Goal: Task Accomplishment & Management: Use online tool/utility

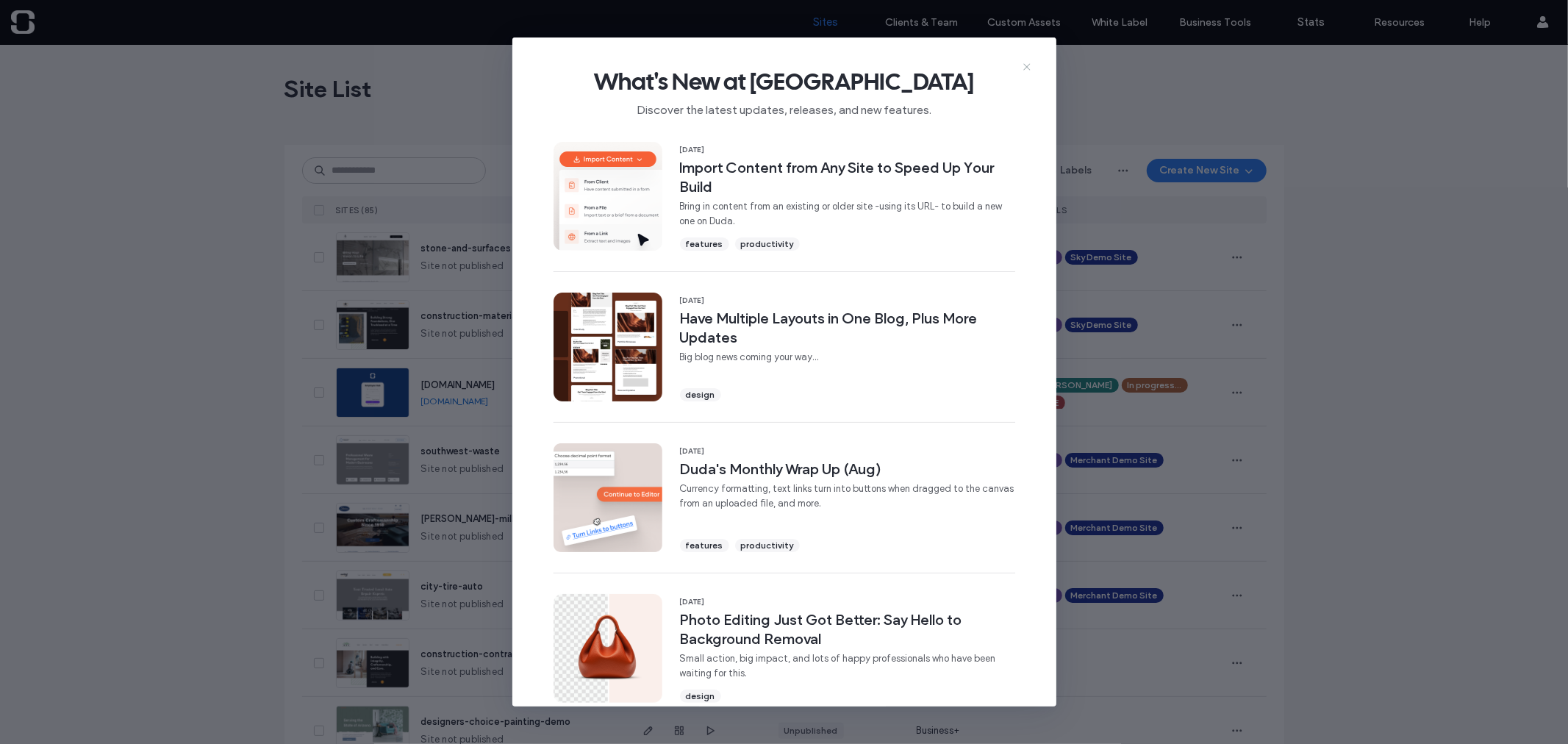
click at [1024, 63] on use at bounding box center [1026, 66] width 7 height 7
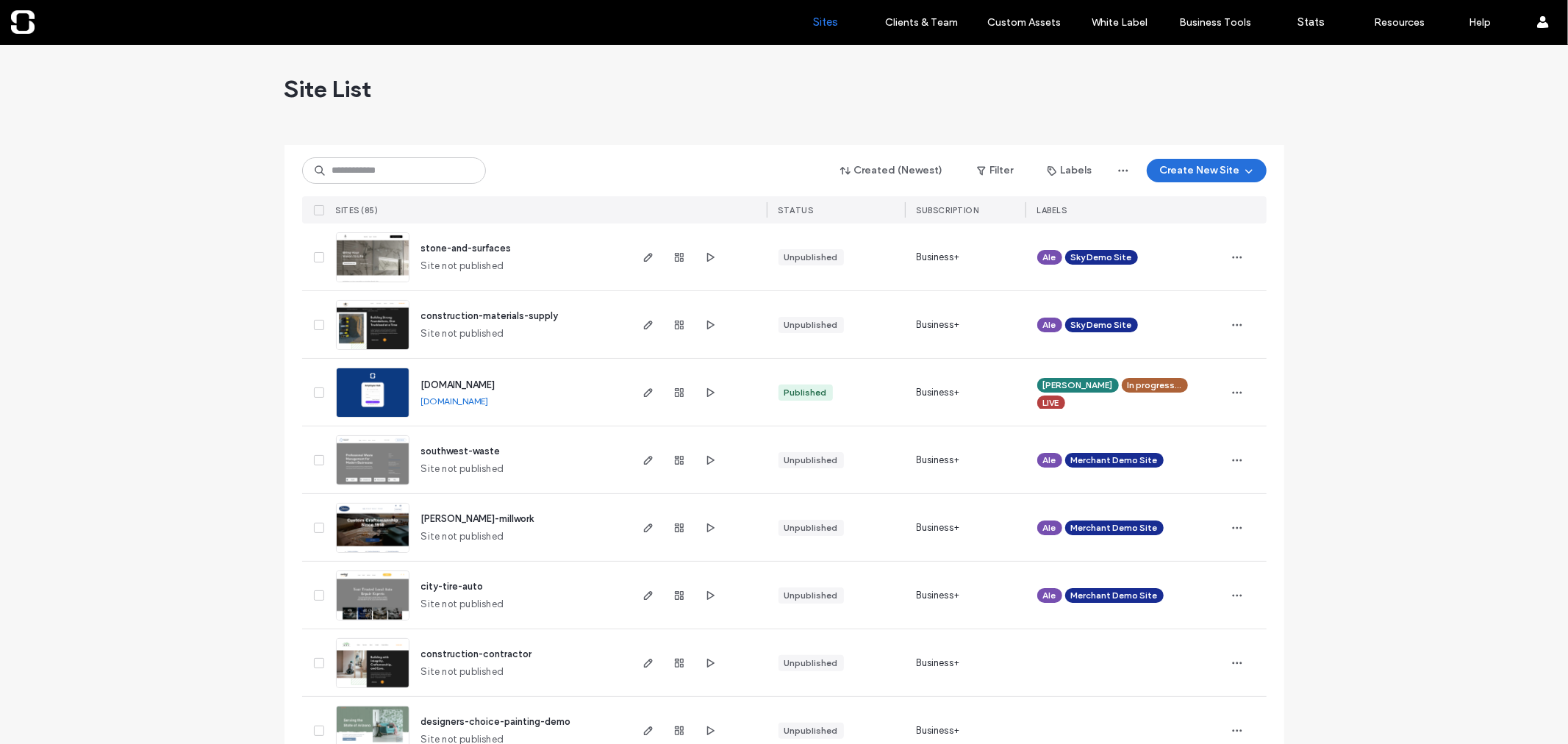
click at [1151, 170] on button "Create New Site" at bounding box center [1207, 170] width 120 height 23
click at [1214, 239] on div "Start with a template" at bounding box center [1263, 221] width 235 height 53
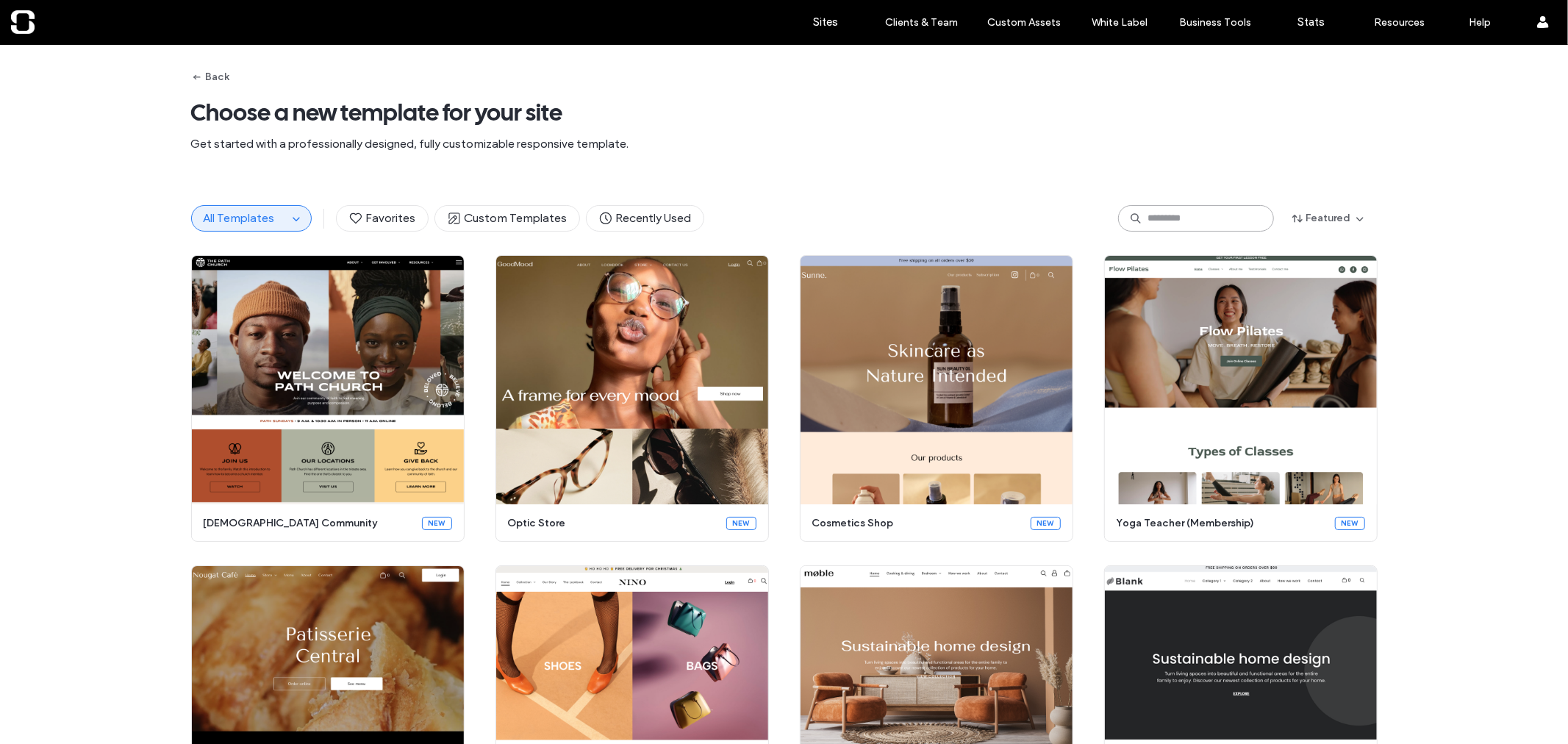
click at [1173, 219] on input at bounding box center [1196, 217] width 156 height 26
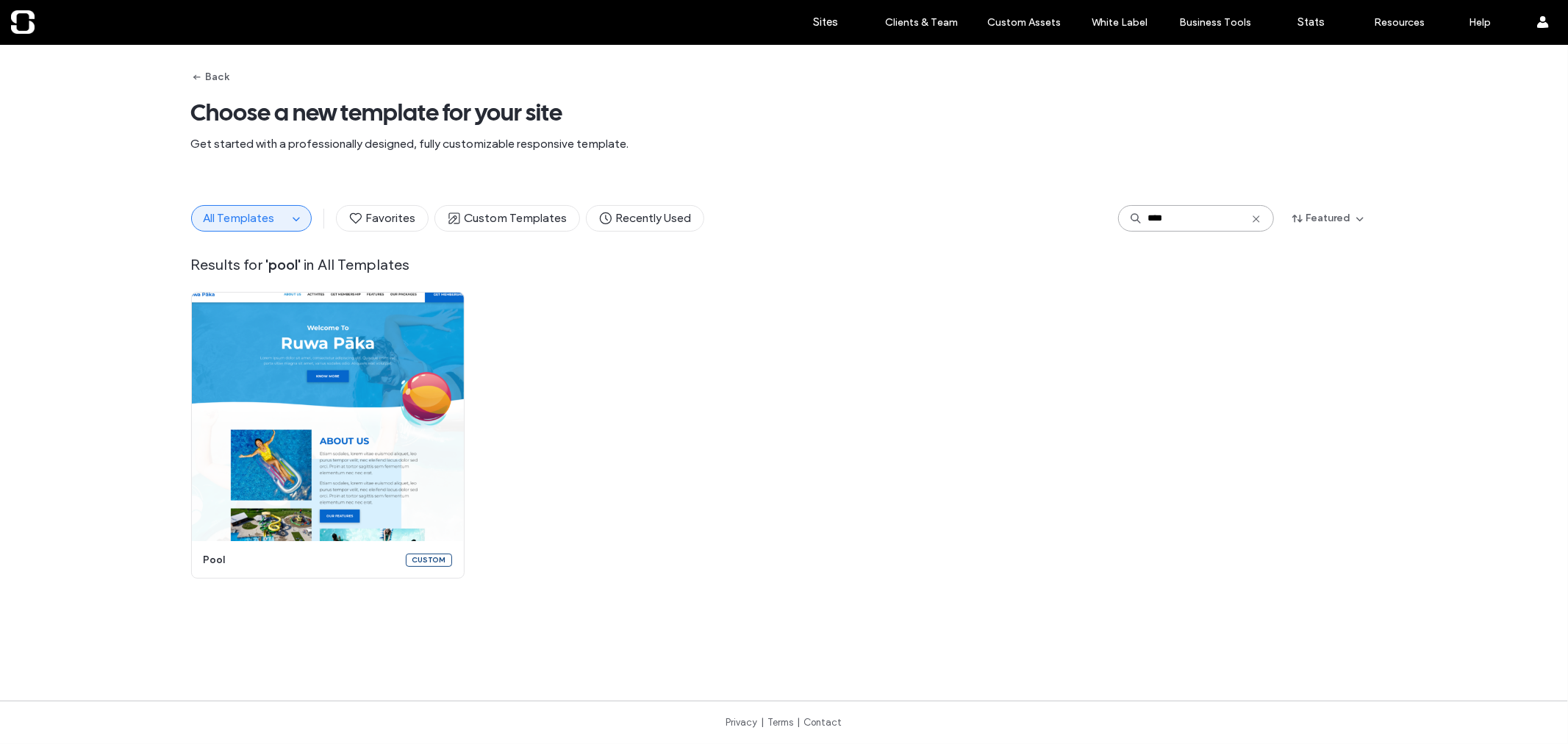
drag, startPoint x: 1180, startPoint y: 217, endPoint x: 1108, endPoint y: 217, distance: 72.0
click at [1108, 217] on div "All Templates Favorites Custom Templates Recently Used **** Featured" at bounding box center [785, 217] width 1187 height 26
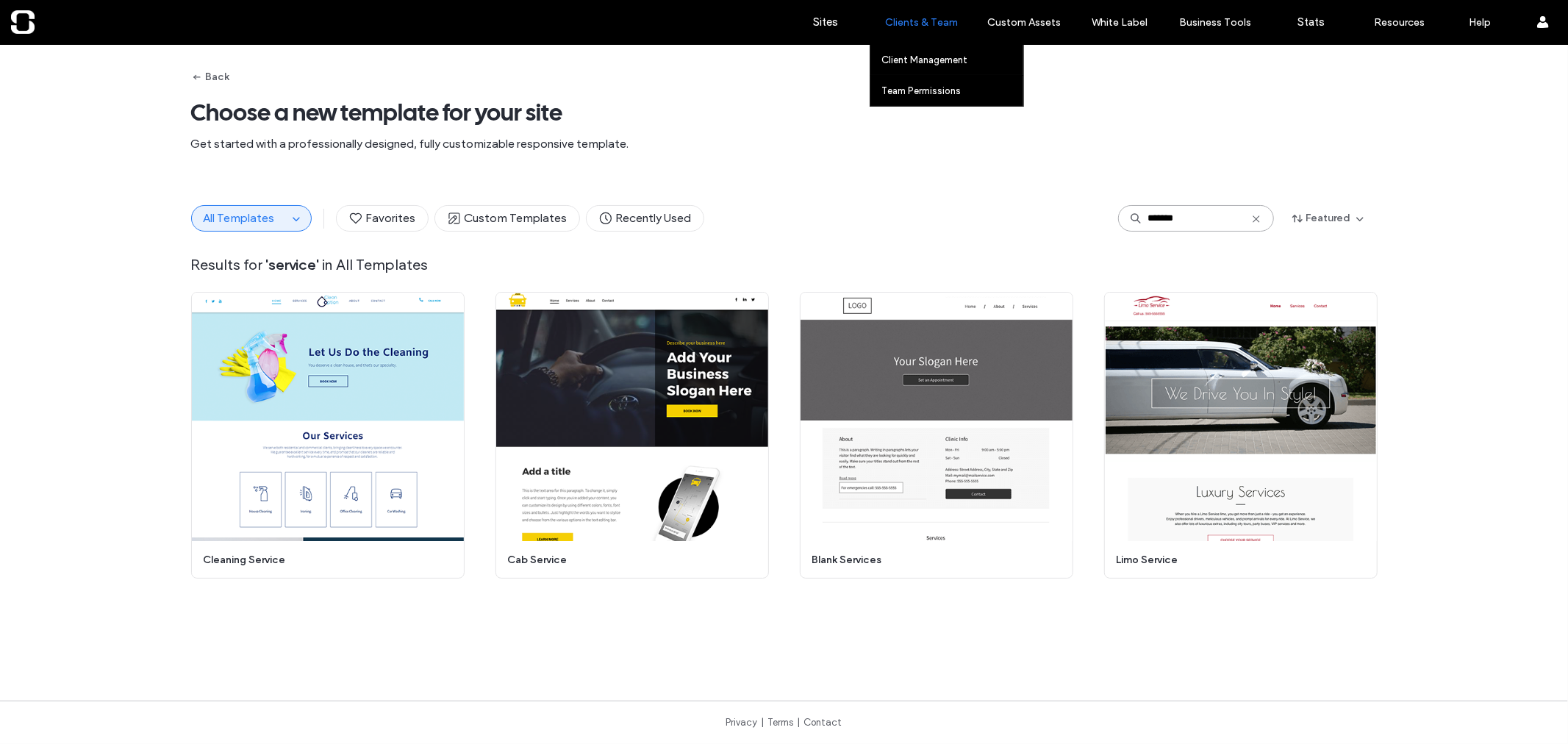
type input "*******"
click at [218, 76] on button "Back" at bounding box center [211, 77] width 39 height 23
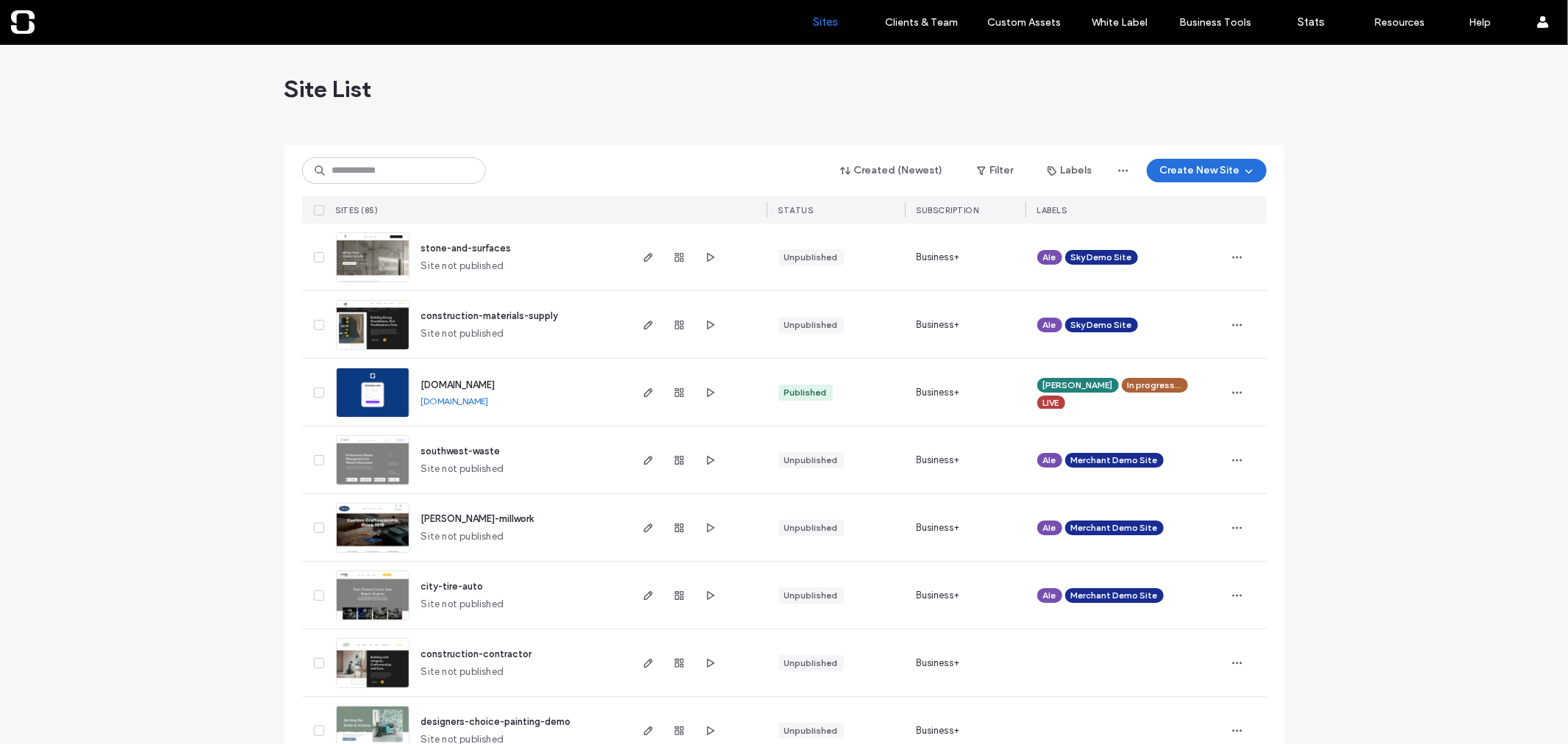
click at [1244, 170] on icon "button" at bounding box center [1250, 170] width 12 height 12
click at [1254, 226] on div "Start with a template" at bounding box center [1246, 220] width 94 height 15
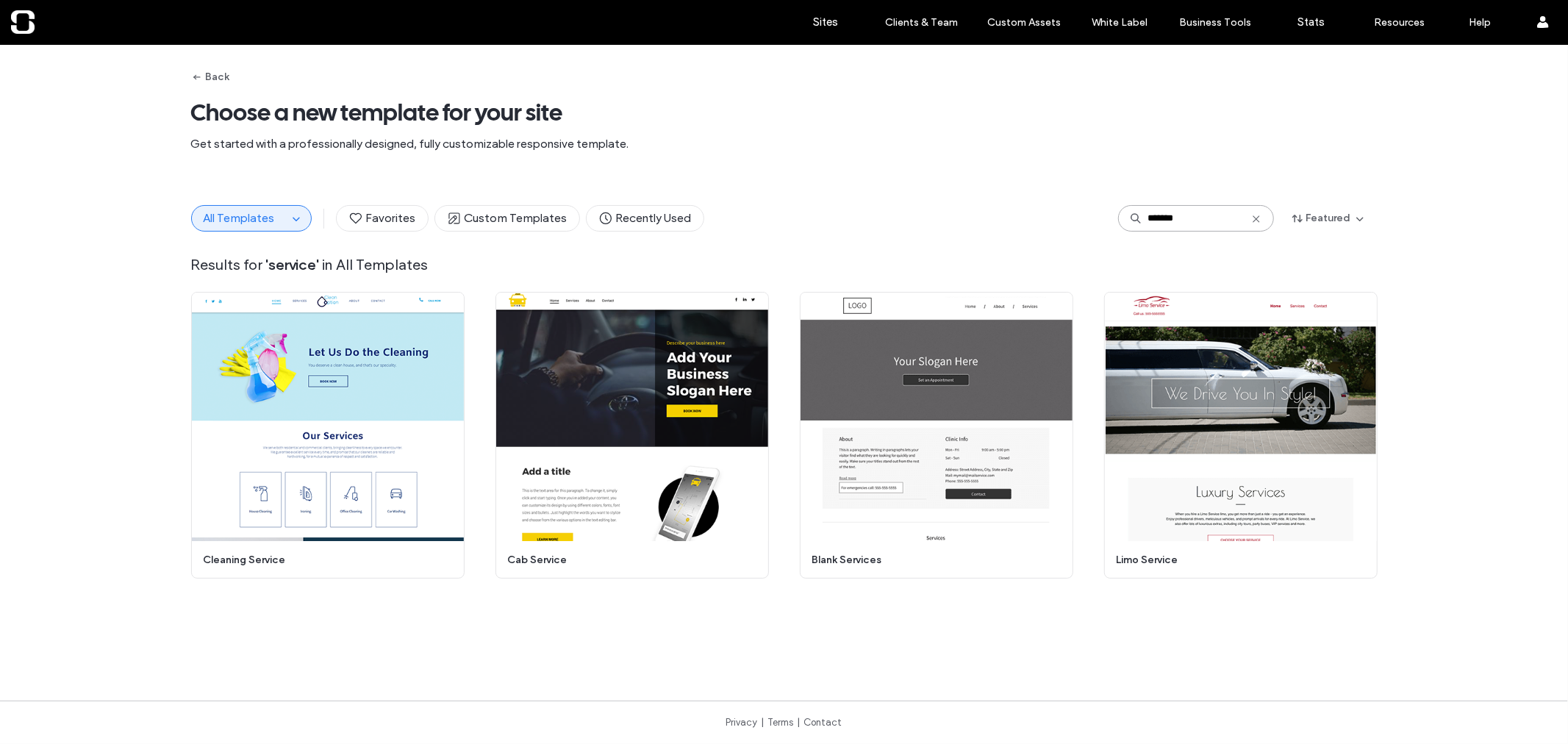
drag, startPoint x: 1187, startPoint y: 223, endPoint x: 1089, endPoint y: 215, distance: 98.3
click at [1089, 215] on div "All Templates Favorites Custom Templates Recently Used ******* Featured" at bounding box center [785, 217] width 1187 height 26
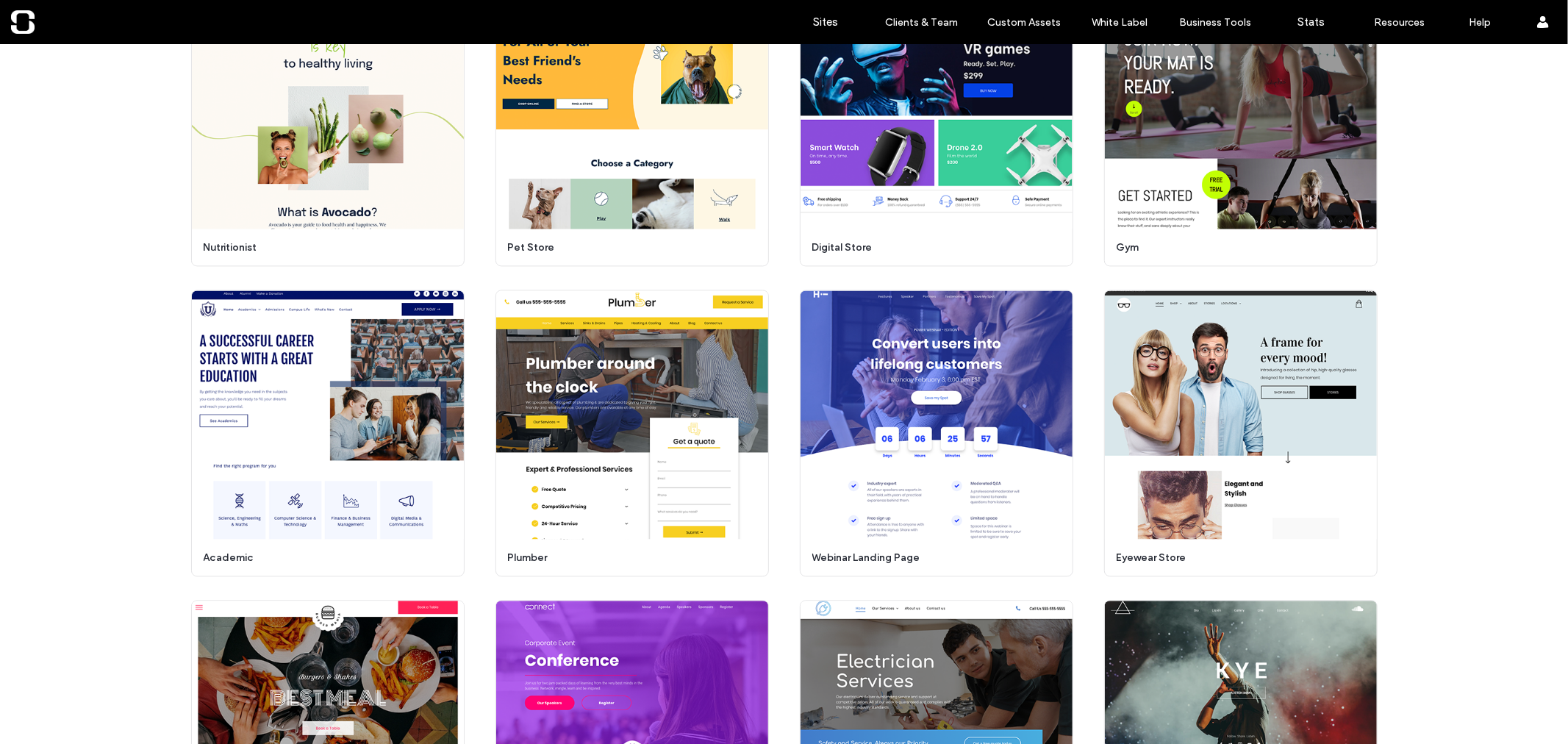
scroll to position [2684, 0]
click at [17, 28] on div at bounding box center [94, 22] width 167 height 23
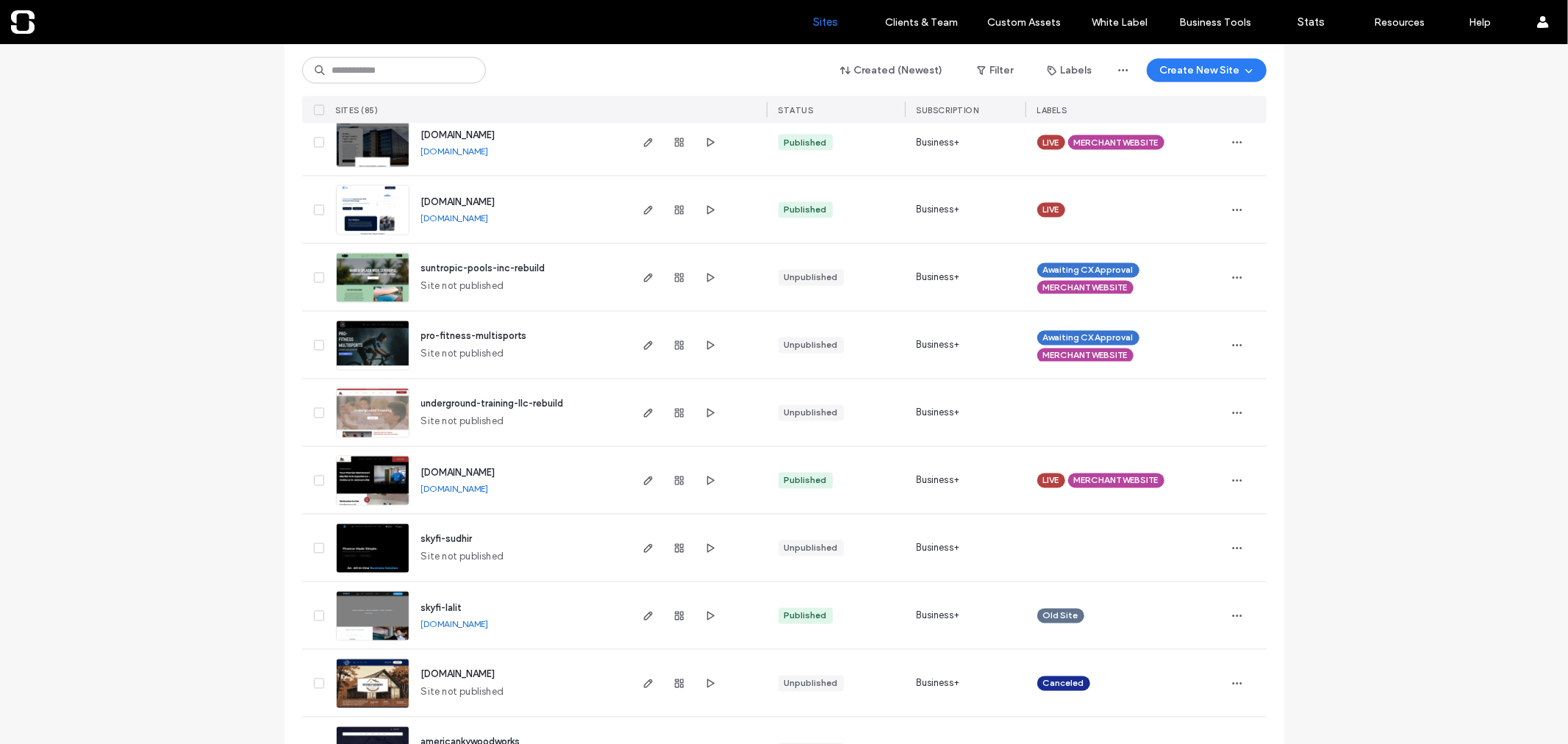
scroll to position [2209, 0]
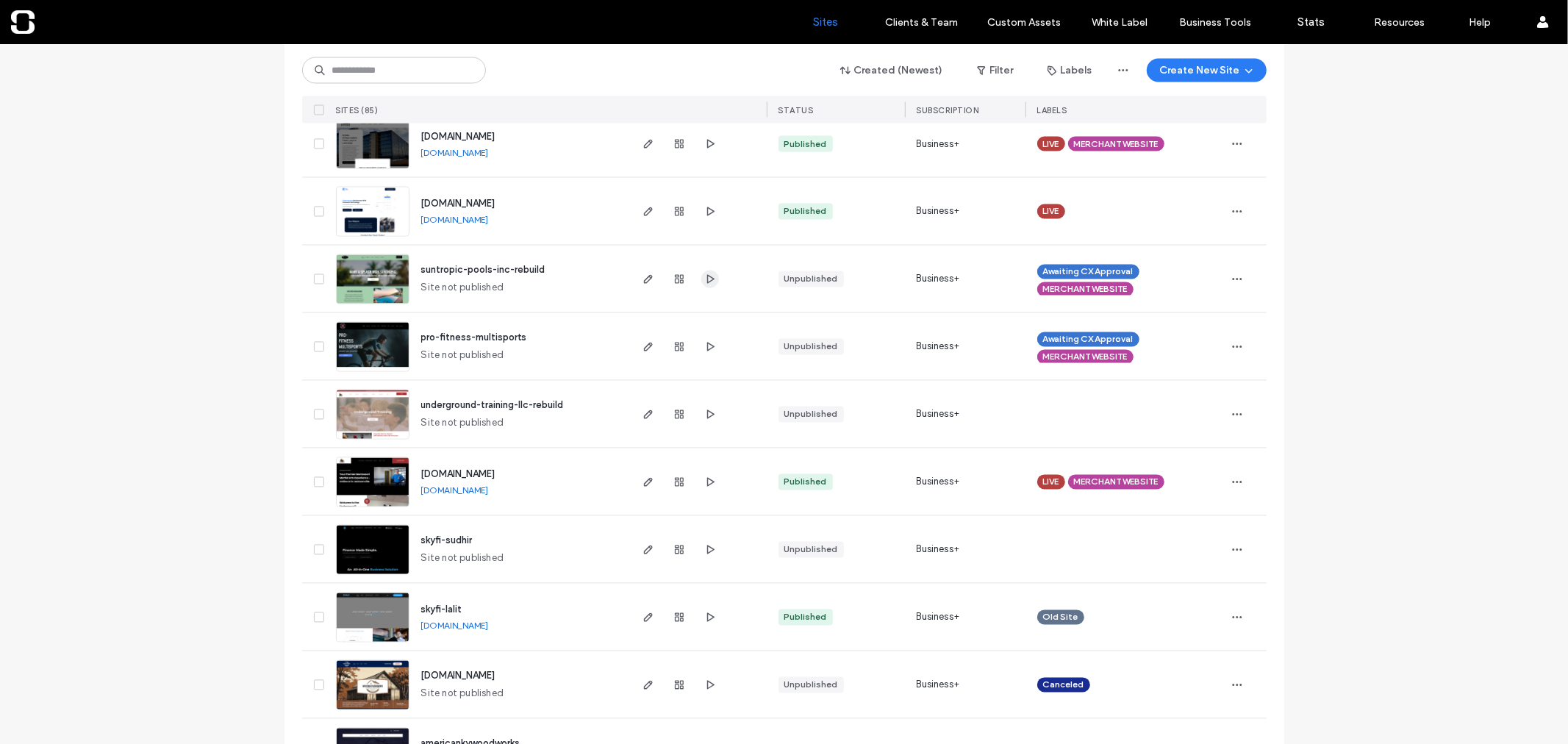
click at [704, 279] on icon "button" at bounding box center [710, 279] width 12 height 12
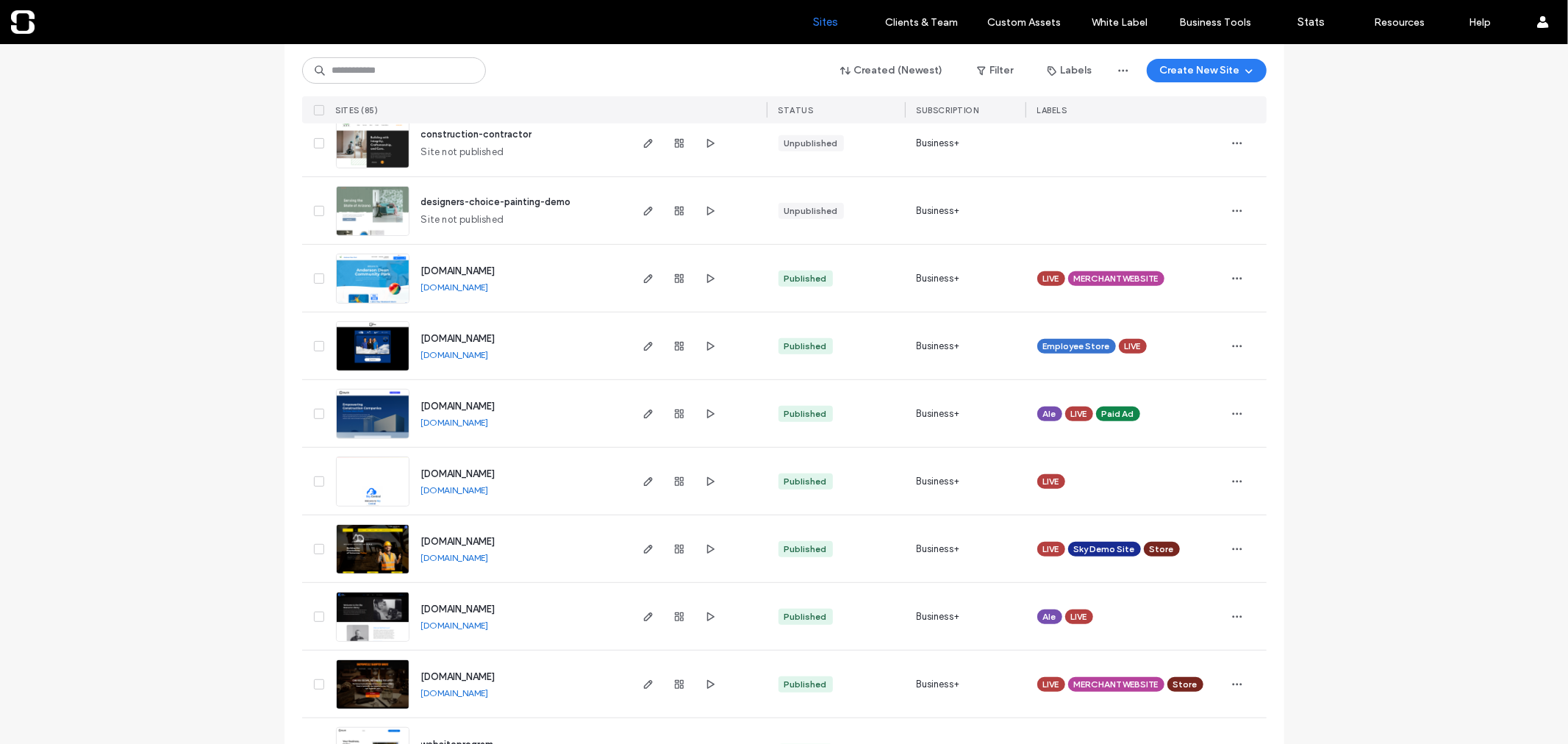
scroll to position [519, 0]
click at [709, 482] on icon "button" at bounding box center [710, 482] width 12 height 12
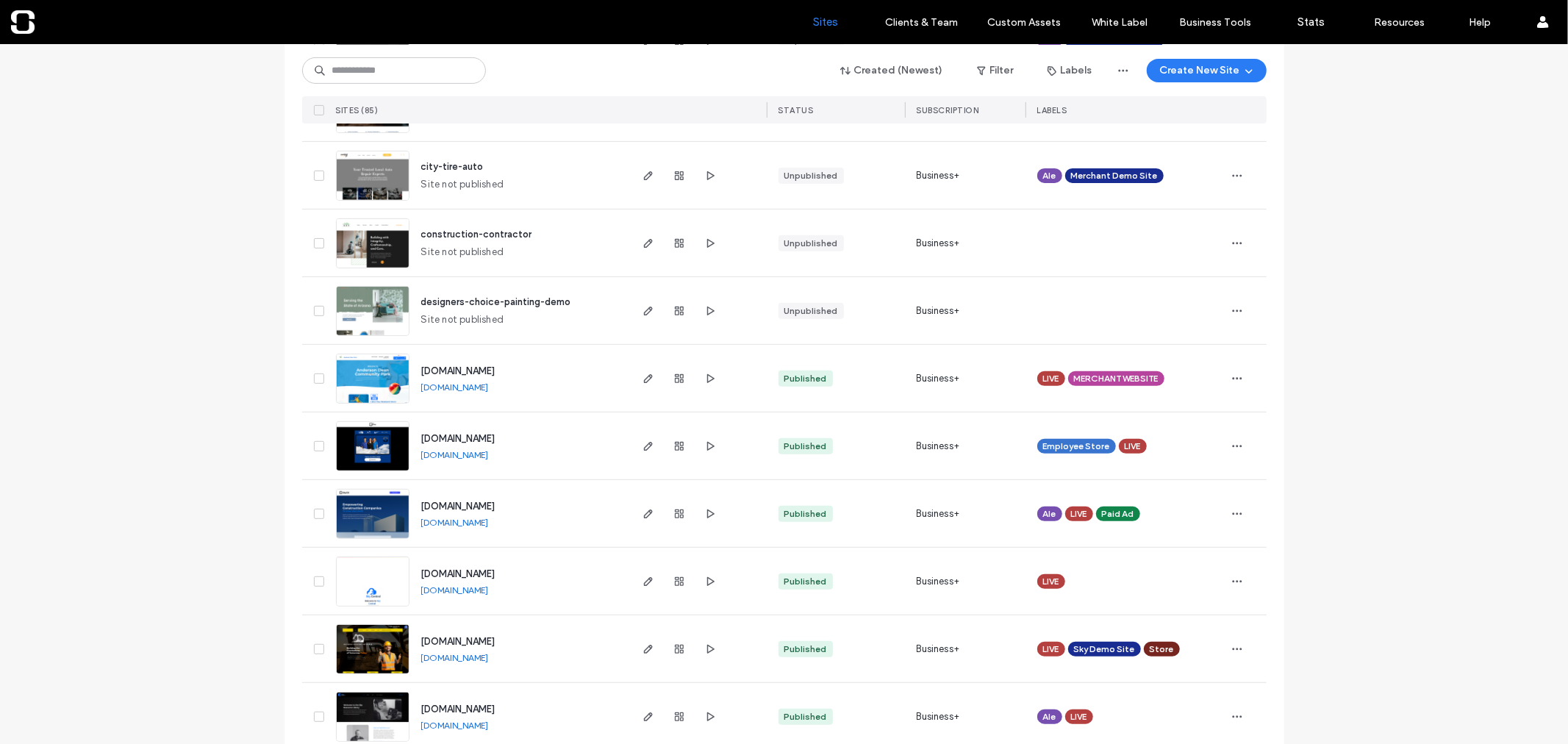
scroll to position [0, 0]
